Goal: Transaction & Acquisition: Purchase product/service

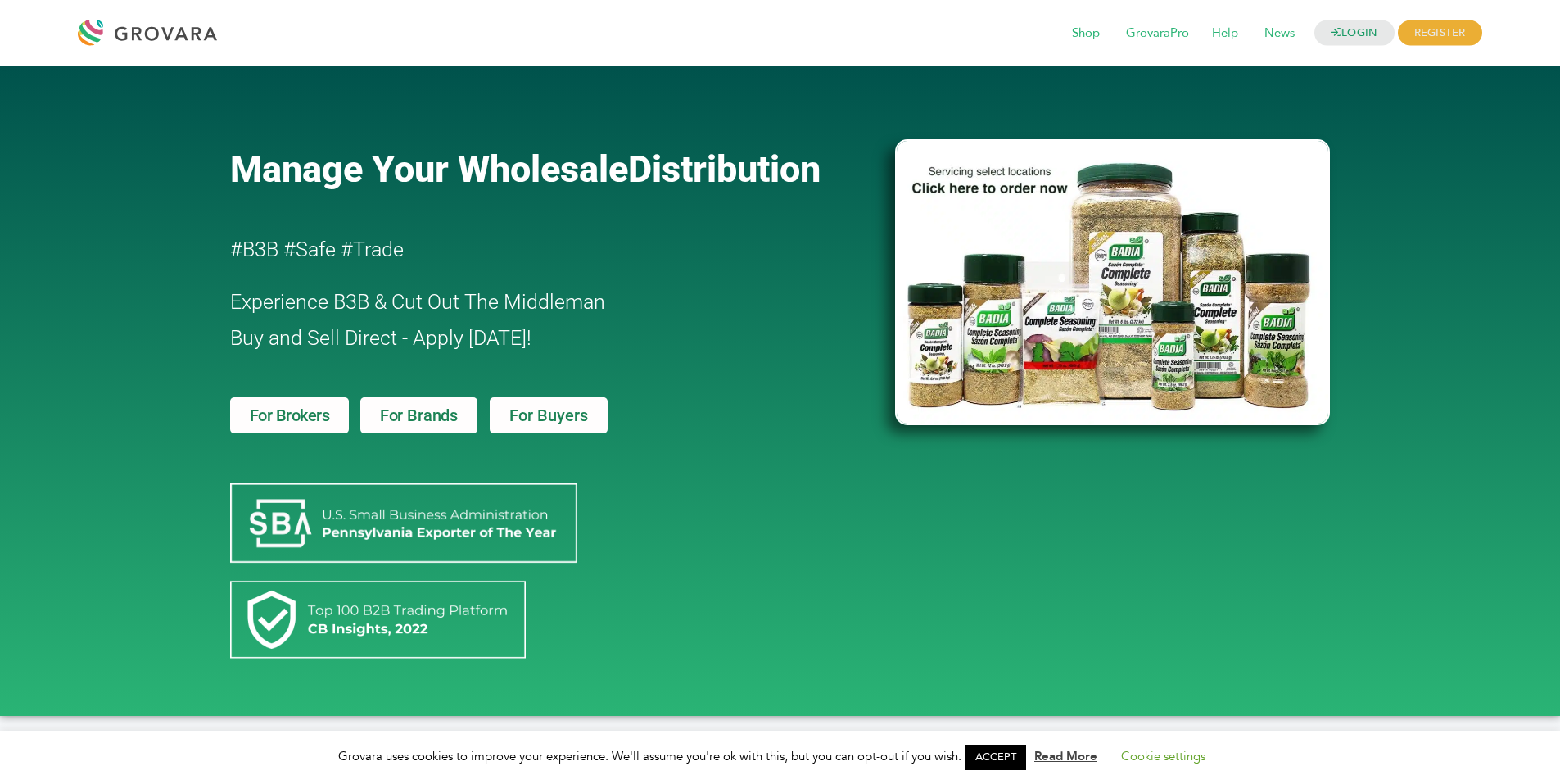
click at [329, 414] on span "For Brokers" at bounding box center [290, 416] width 80 height 17
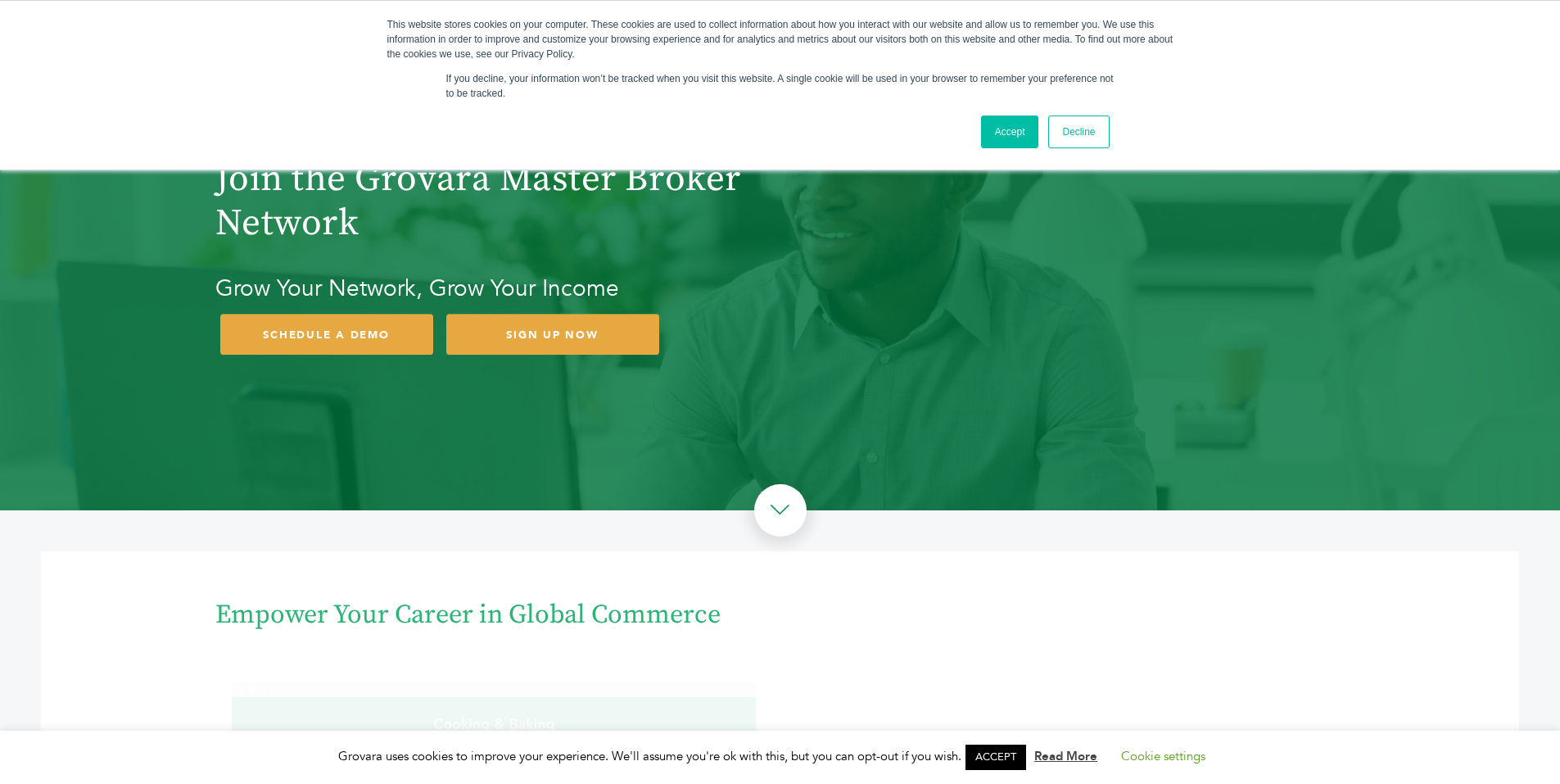
click at [1005, 120] on link "Accept" at bounding box center [1010, 131] width 59 height 33
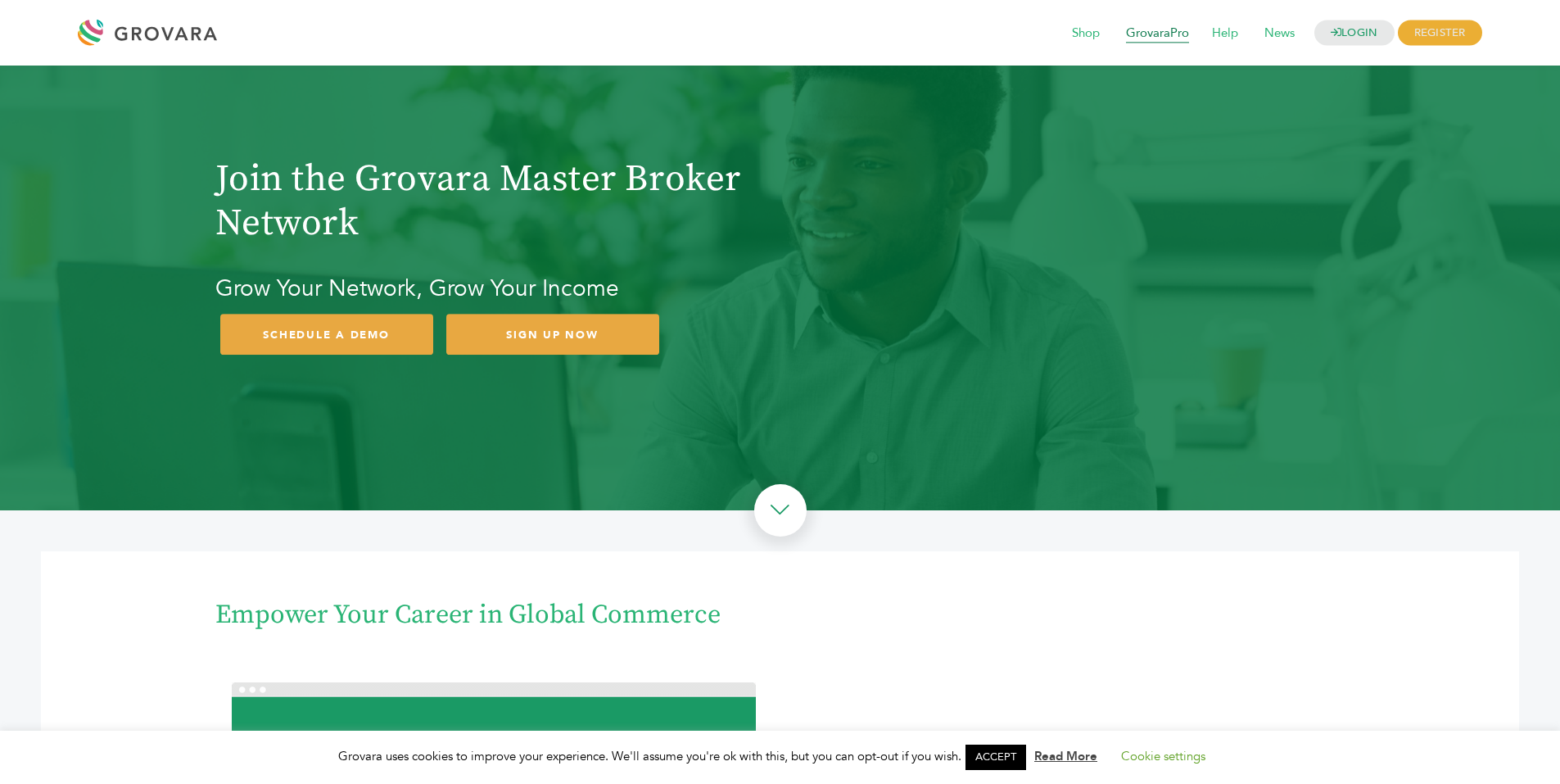
click at [1151, 30] on span "GrovaraPro" at bounding box center [1157, 33] width 86 height 31
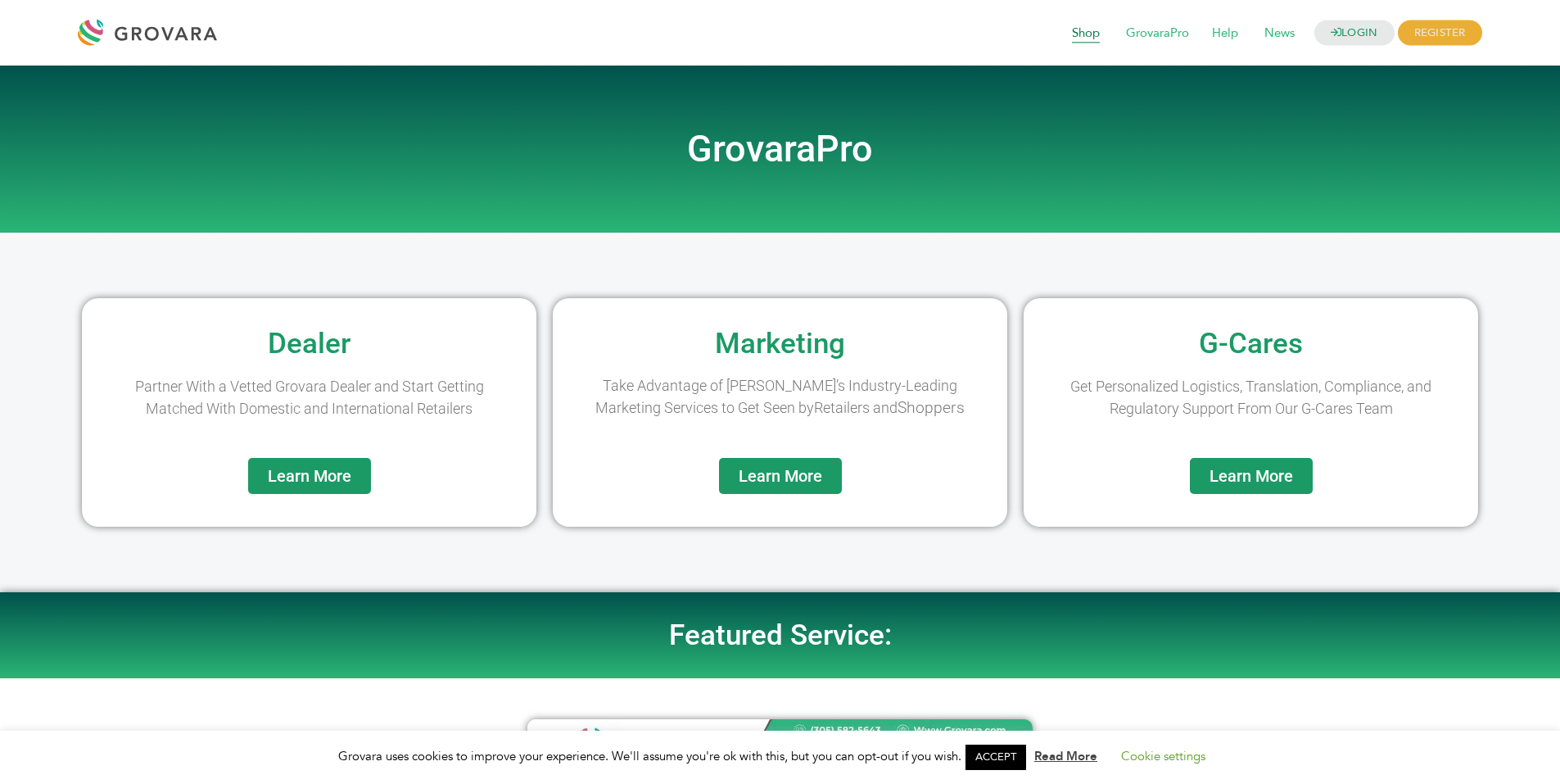
click at [1083, 35] on span "Shop" at bounding box center [1086, 33] width 51 height 31
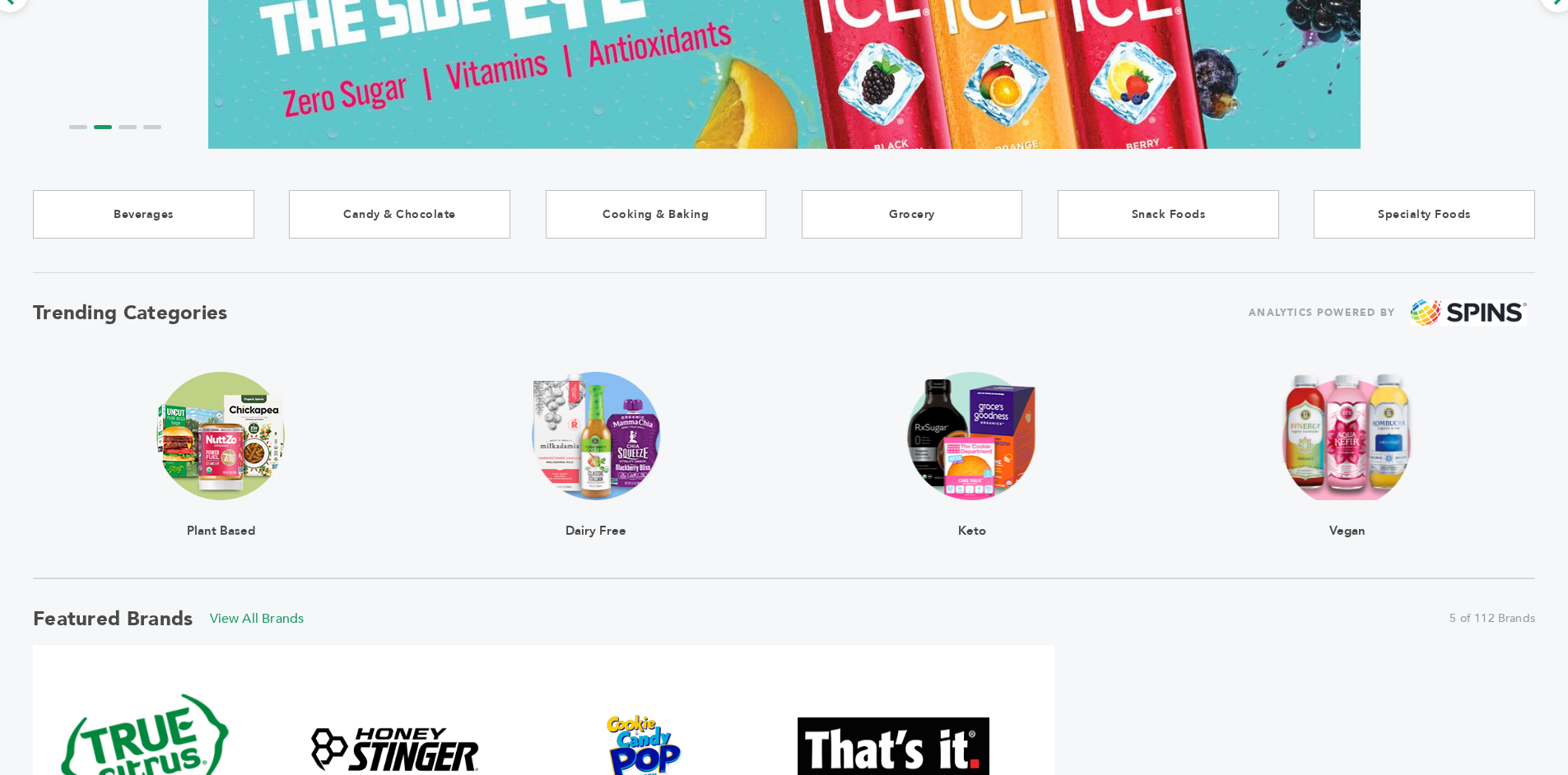
scroll to position [269, 0]
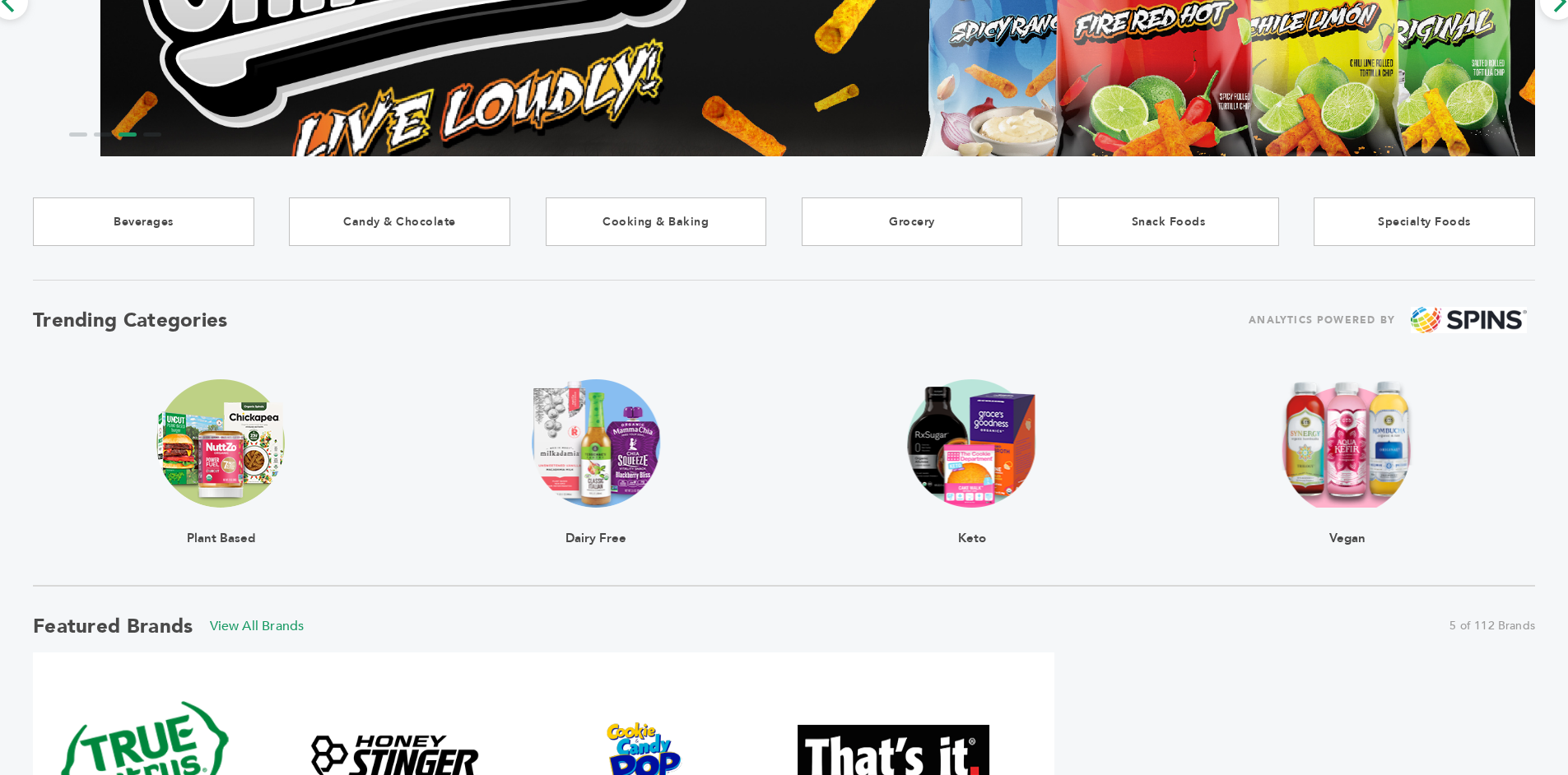
drag, startPoint x: 1575, startPoint y: 109, endPoint x: 1535, endPoint y: 200, distance: 99.4
click at [1535, 200] on html "****** 0 0 Buyer Registration Brand Registration Login Select Language ​ ▼ Menu…" at bounding box center [784, 118] width 1568 height 775
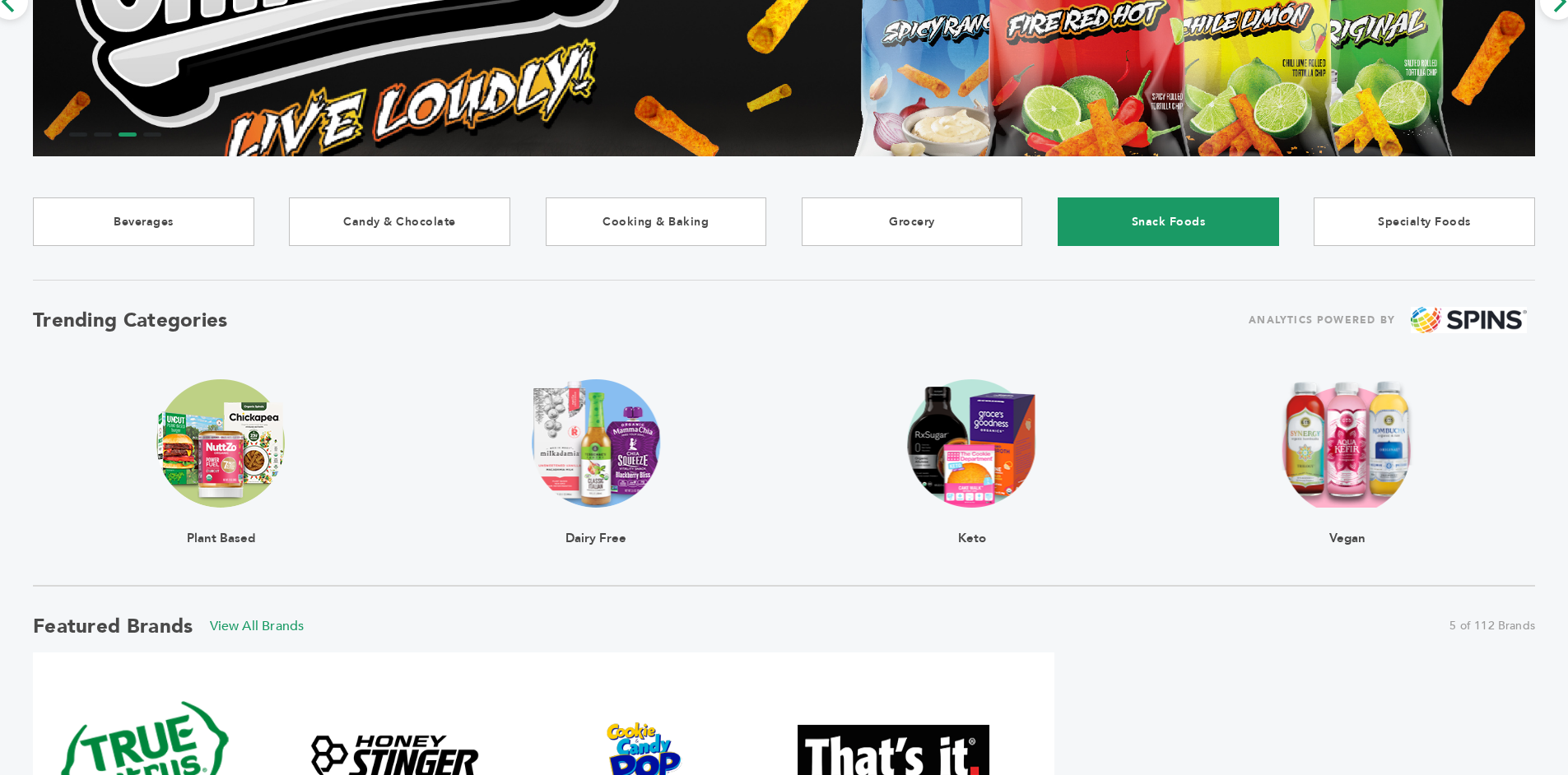
click at [1157, 219] on link "Snack Foods" at bounding box center [1168, 222] width 222 height 49
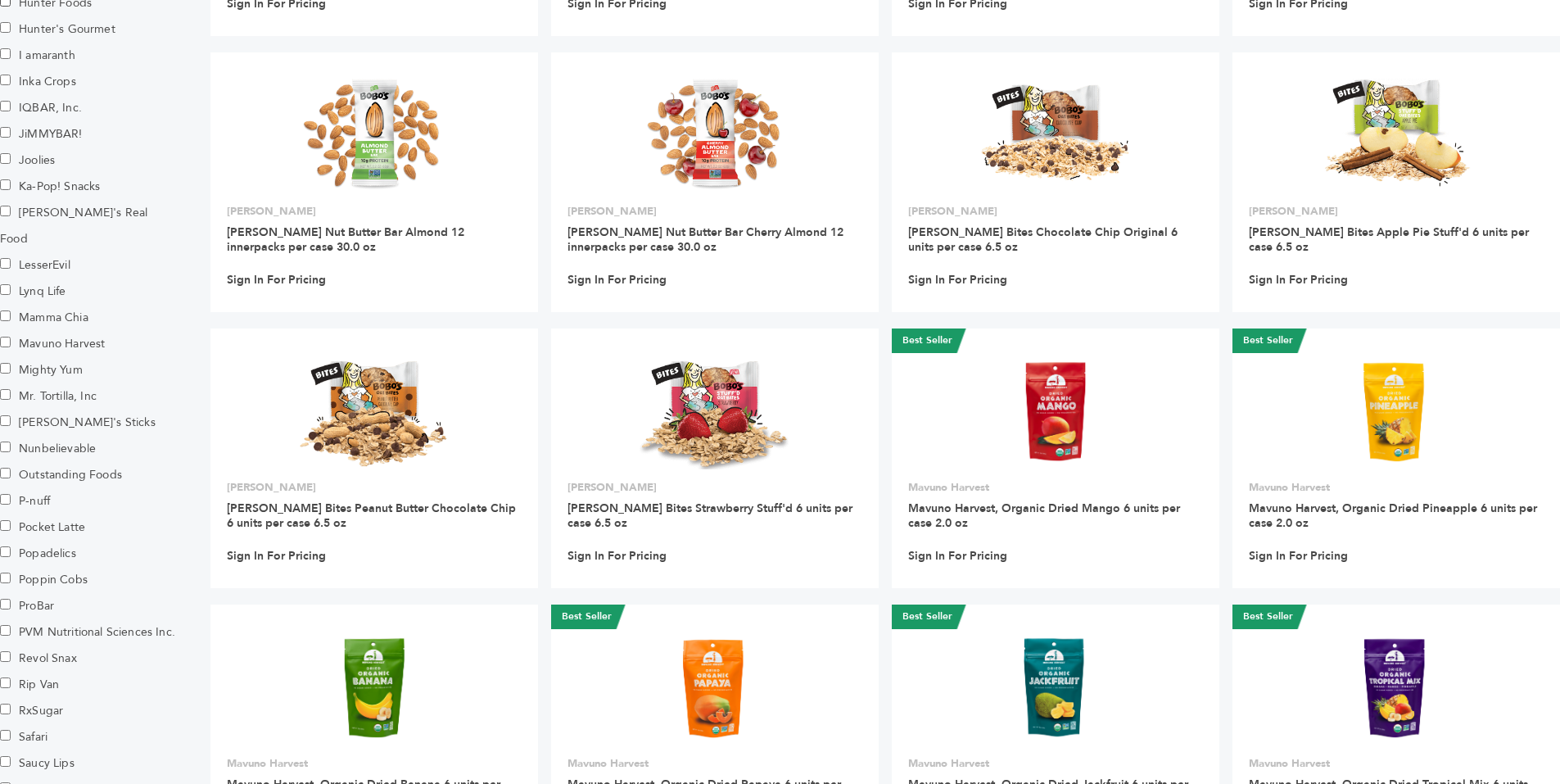
scroll to position [1323, 0]
